Goal: Information Seeking & Learning: Check status

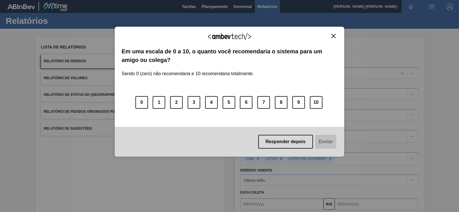
click at [333, 34] on img "Close" at bounding box center [334, 36] width 4 height 4
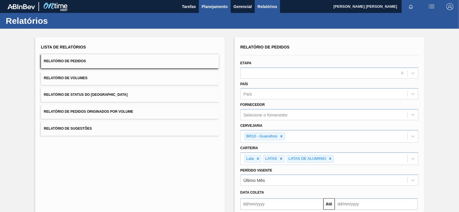
click at [219, 2] on button "Planejamento" at bounding box center [215, 6] width 32 height 13
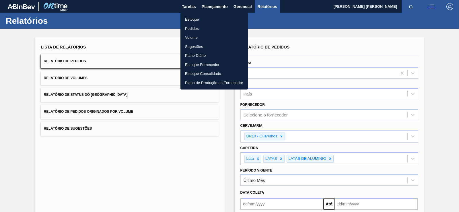
click at [197, 54] on li "Plano Diário" at bounding box center [214, 55] width 67 height 9
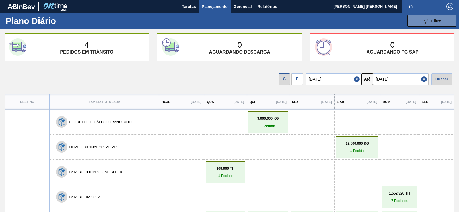
click at [303, 46] on div "4 Pedidos [PERSON_NAME] 0 Aguardando descarga 0 Aguardando PC SAP" at bounding box center [230, 47] width 450 height 28
click at [298, 85] on div "C E [DATE] Até [DATE] Buscar" at bounding box center [229, 78] width 459 height 24
click at [299, 81] on div "E" at bounding box center [297, 79] width 11 height 11
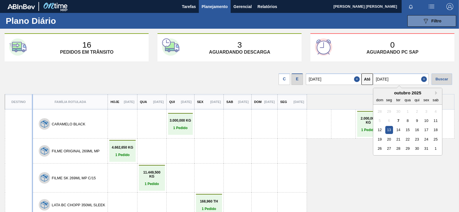
click at [378, 80] on input "[DATE]" at bounding box center [401, 79] width 56 height 11
click at [402, 147] on div "28" at bounding box center [399, 149] width 8 height 8
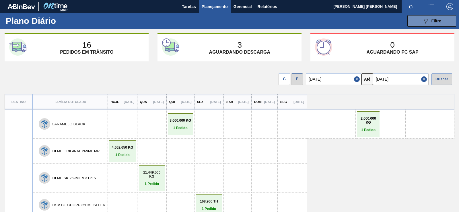
click at [444, 80] on div "Buscar" at bounding box center [442, 79] width 21 height 11
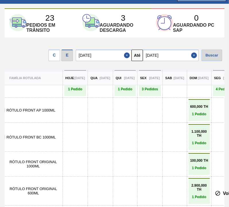
scroll to position [374, 38]
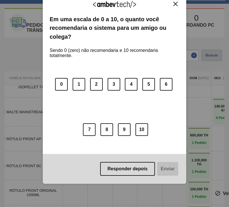
click at [168, 5] on div "Agradecemos seu feedback!" at bounding box center [115, 7] width 130 height 13
click at [175, 5] on img "Close" at bounding box center [175, 4] width 4 height 4
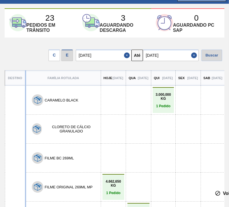
scroll to position [0, 0]
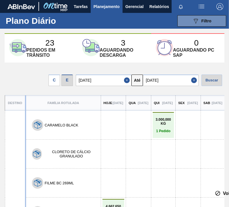
click at [162, 82] on input "[DATE]" at bounding box center [171, 80] width 56 height 11
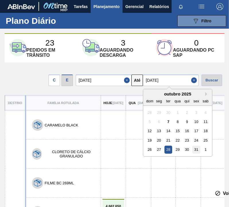
click at [200, 148] on div "31" at bounding box center [196, 150] width 8 height 8
type input "[DATE]"
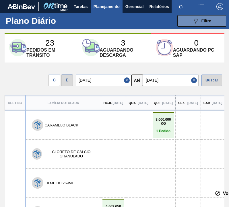
click at [208, 77] on div "Buscar" at bounding box center [212, 80] width 21 height 11
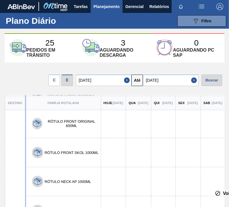
click at [113, 4] on span "Planejamento" at bounding box center [107, 6] width 26 height 7
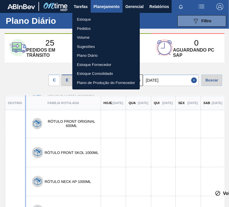
click at [89, 21] on li "Estoque" at bounding box center [105, 19] width 67 height 9
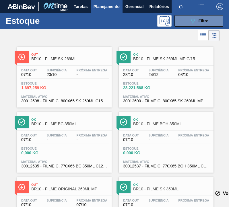
click at [204, 28] on div "Estoque 089F7B8B-B2A5-4AFE-B5C0-19BA573D28AC Filtro" at bounding box center [114, 21] width 229 height 16
click at [205, 24] on div "089F7B8B-B2A5-4AFE-B5C0-19BA573D28AC Filtro" at bounding box center [199, 21] width 19 height 7
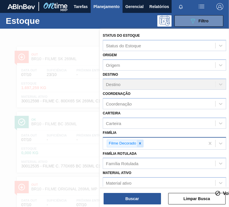
click at [139, 142] on icon at bounding box center [140, 144] width 4 height 4
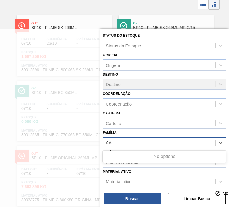
scroll to position [32, 0]
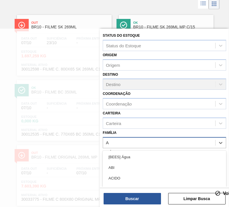
type input "AÇ"
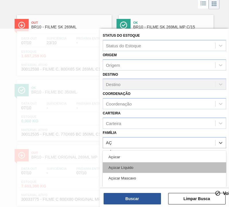
click at [140, 164] on div "Açúcar Líquido" at bounding box center [164, 168] width 123 height 11
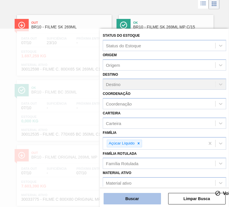
click at [137, 201] on button "Buscar" at bounding box center [132, 198] width 57 height 11
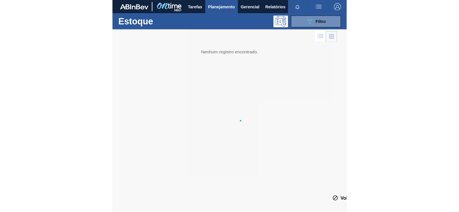
scroll to position [0, 0]
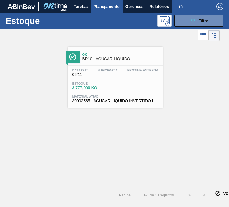
click at [130, 92] on div "Data out 06/11 Suficiência - Próxima Entrega - Estoque 3.777,000 KG Material at…" at bounding box center [115, 85] width 95 height 39
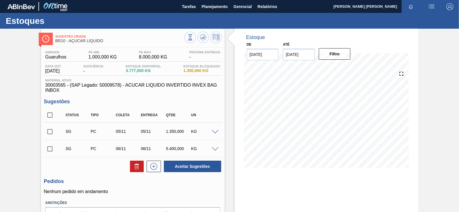
click at [304, 59] on input "[DATE]" at bounding box center [299, 54] width 32 height 11
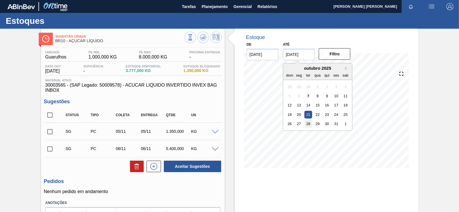
click at [308, 125] on div "28" at bounding box center [309, 124] width 8 height 8
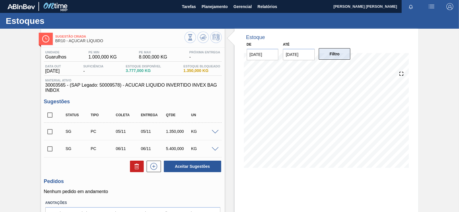
click at [325, 54] on button "Filtro" at bounding box center [335, 53] width 32 height 11
click at [335, 56] on button "Filtro" at bounding box center [335, 53] width 32 height 11
click at [202, 39] on icon at bounding box center [203, 37] width 7 height 7
click at [289, 53] on input "[DATE]" at bounding box center [299, 54] width 32 height 11
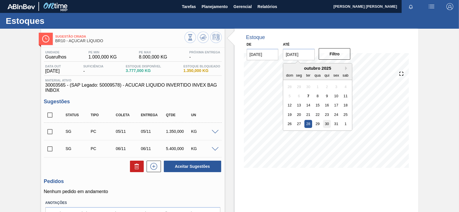
click at [328, 124] on div "30" at bounding box center [327, 124] width 8 height 8
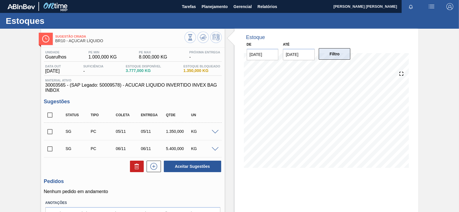
click at [330, 57] on button "Filtro" at bounding box center [335, 53] width 32 height 11
click at [312, 55] on input "[DATE]" at bounding box center [299, 54] width 32 height 11
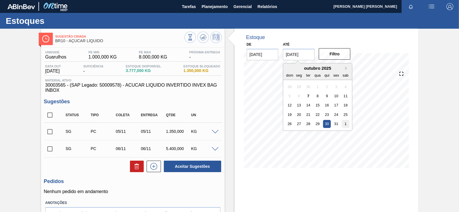
click at [344, 125] on div "1" at bounding box center [346, 124] width 8 height 8
type input "[DATE]"
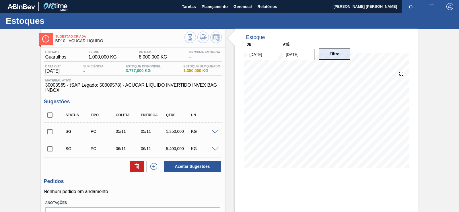
click at [333, 52] on button "Filtro" at bounding box center [335, 53] width 32 height 11
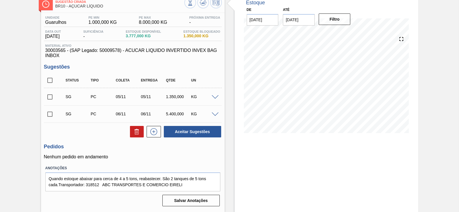
scroll to position [6, 0]
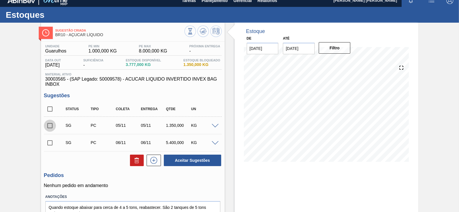
click at [50, 126] on input "checkbox" at bounding box center [50, 126] width 12 height 12
click at [52, 127] on input "checkbox" at bounding box center [50, 126] width 12 height 12
checkbox input "false"
